Goal: Task Accomplishment & Management: Manage account settings

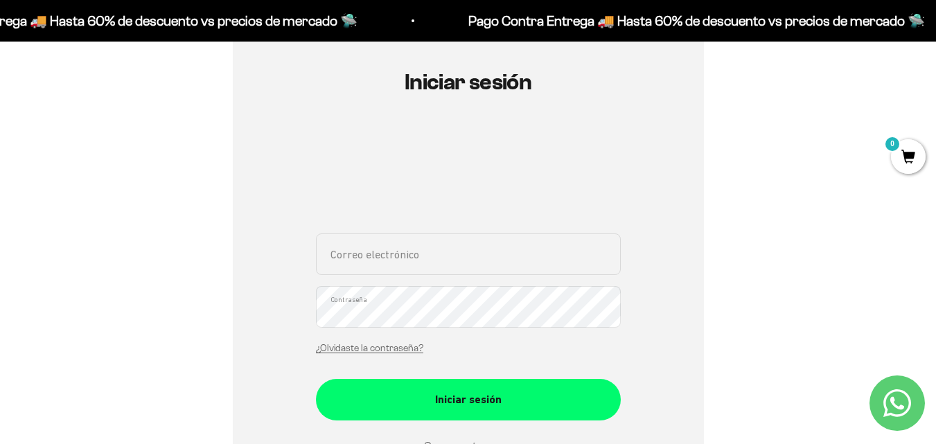
scroll to position [182, 0]
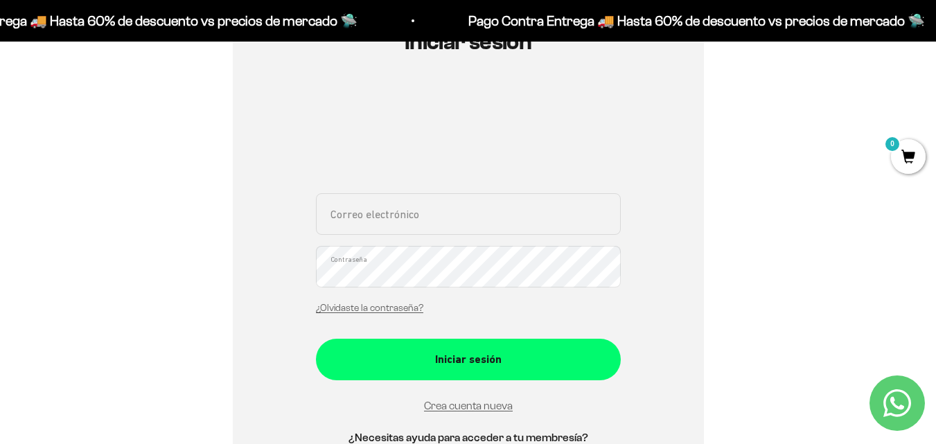
click at [442, 206] on input "Correo electrónico" at bounding box center [468, 214] width 305 height 42
type input "[EMAIL_ADDRESS][DOMAIN_NAME]"
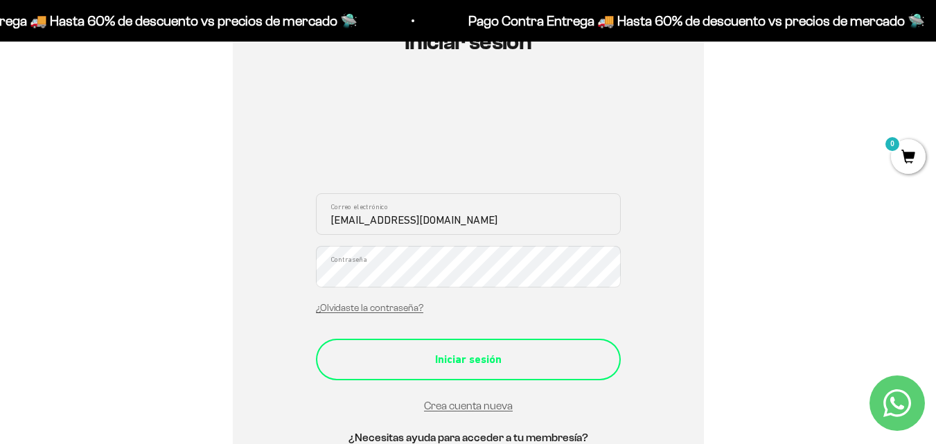
click at [473, 350] on button "Iniciar sesión" at bounding box center [468, 360] width 305 height 42
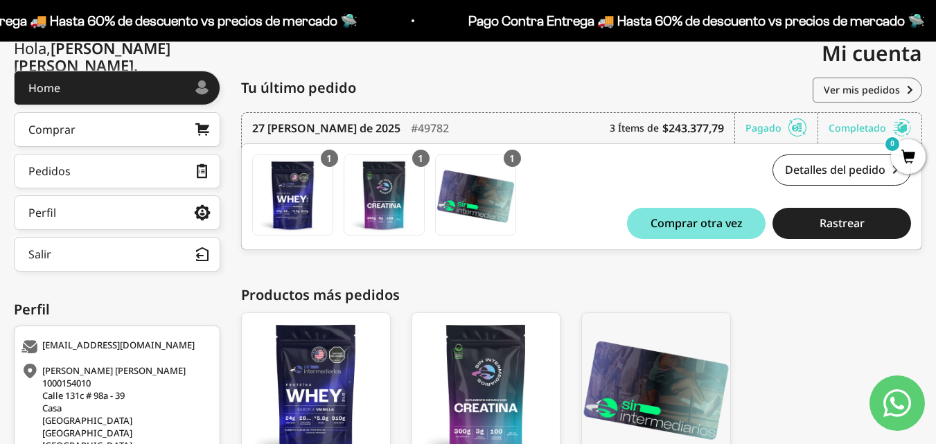
scroll to position [168, 0]
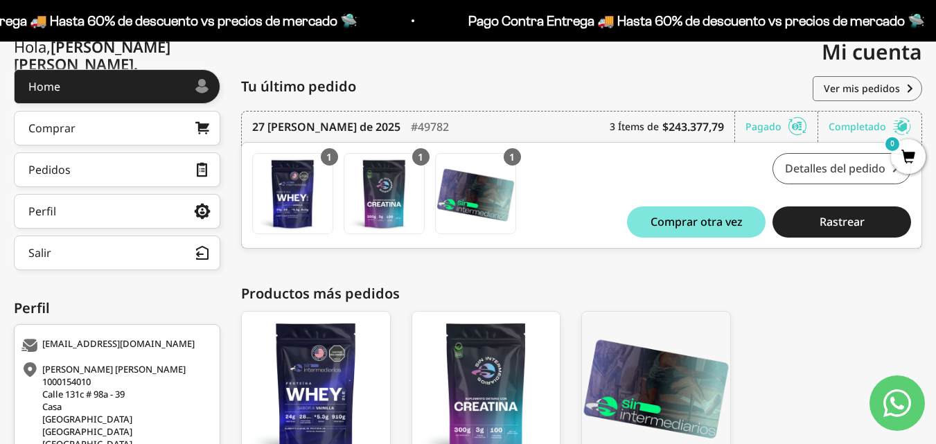
click at [803, 173] on link "Detalles del pedido" at bounding box center [842, 168] width 139 height 31
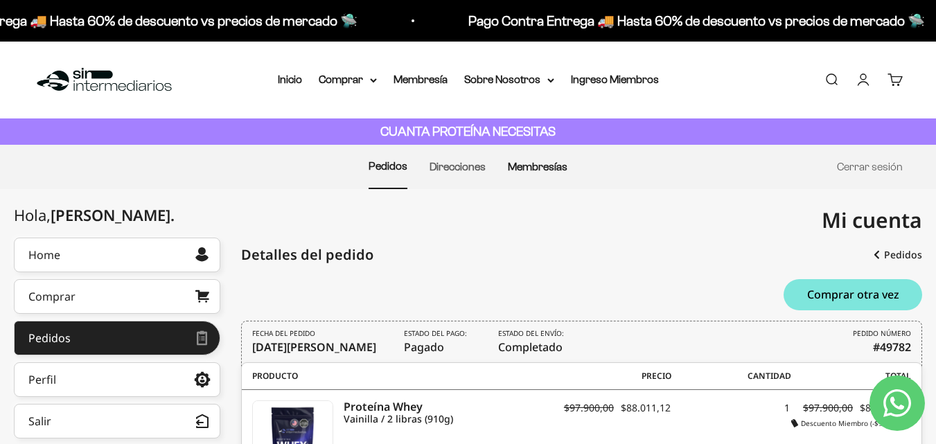
click at [541, 168] on link "Membresías" at bounding box center [538, 167] width 60 height 12
